Goal: Task Accomplishment & Management: Manage account settings

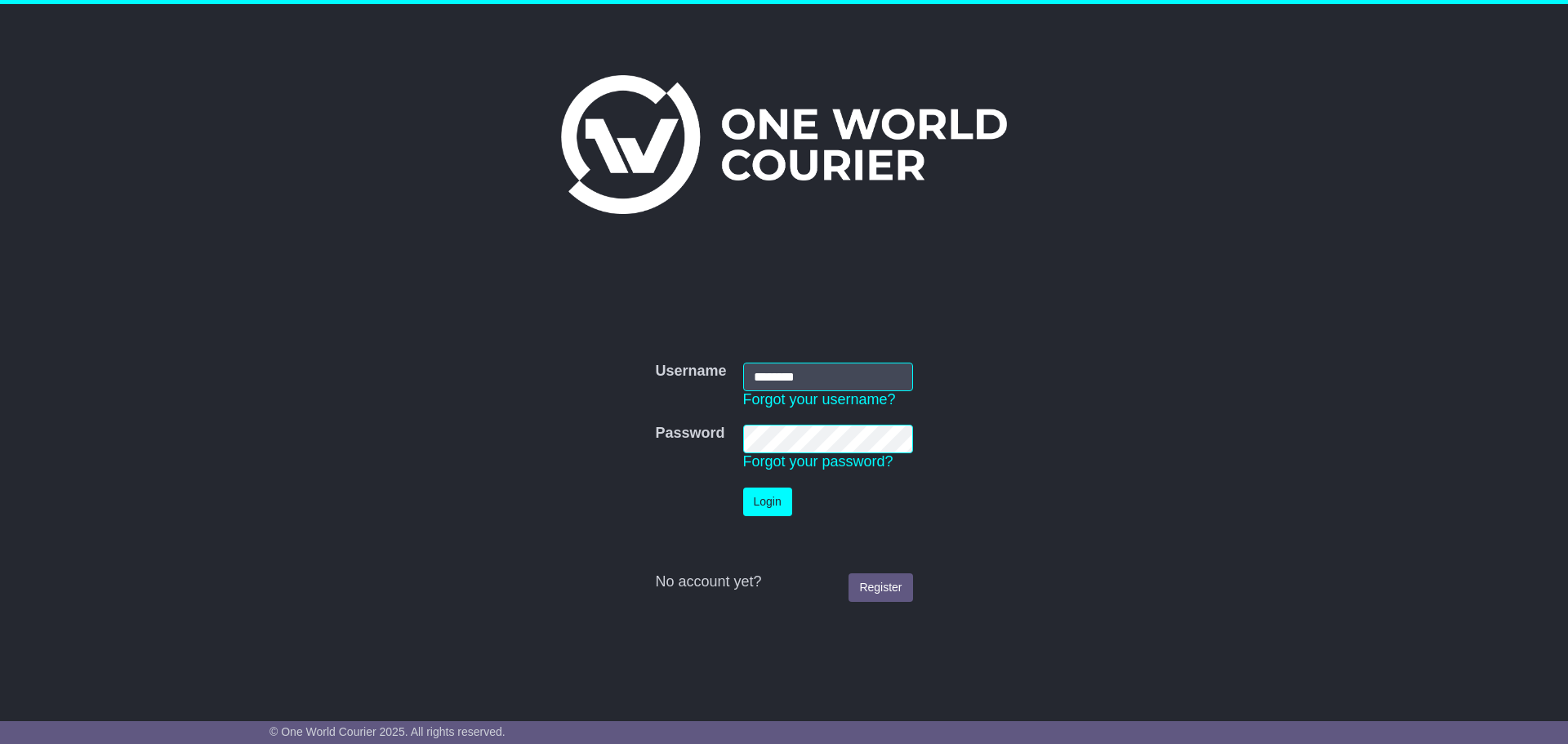
type input "********"
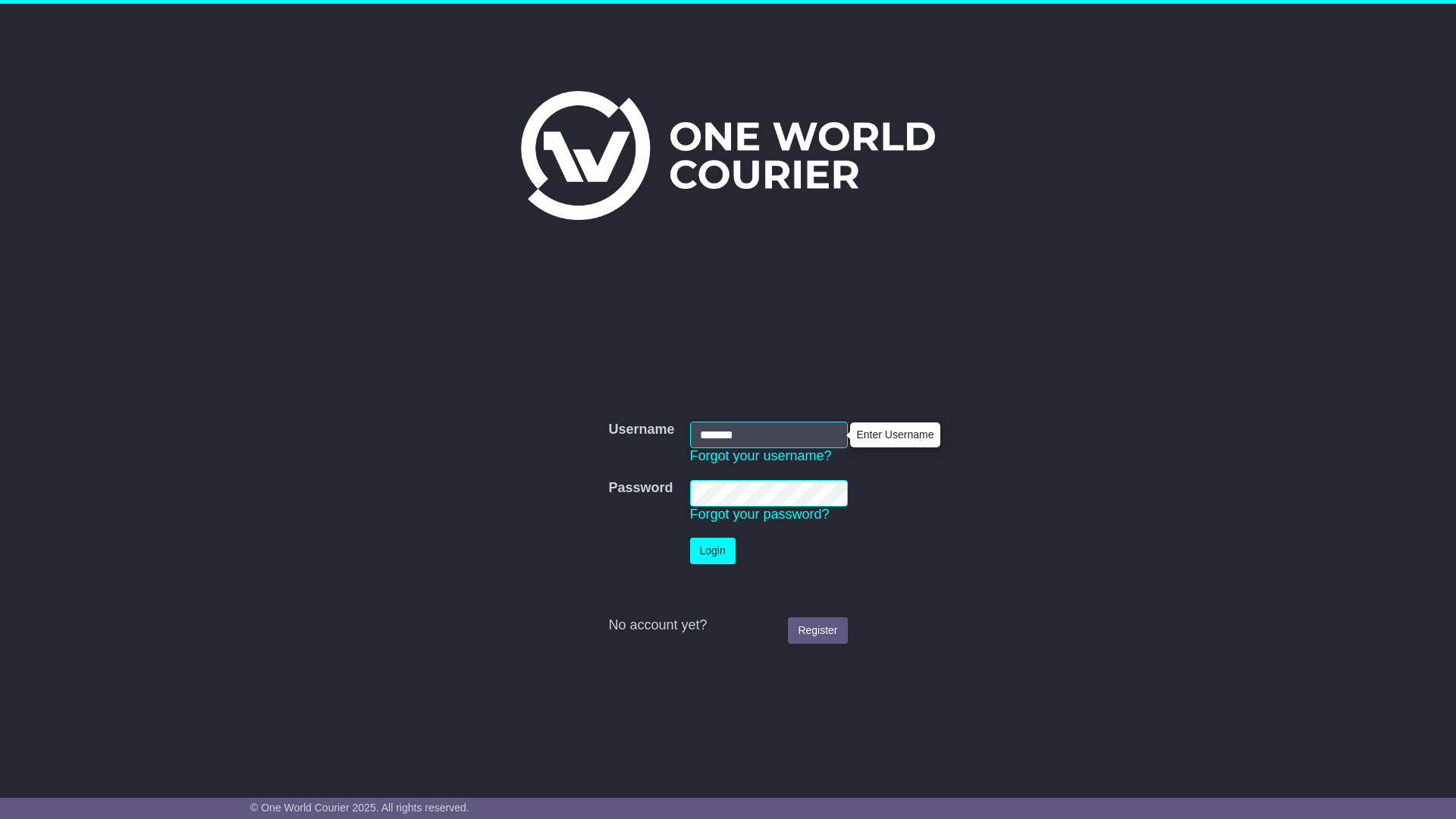
type input "*******"
